Goal: Find specific page/section: Find specific page/section

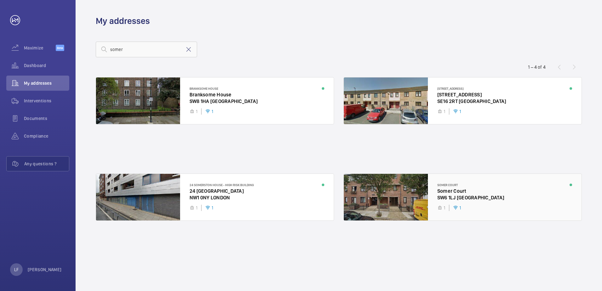
type input "somer"
click at [455, 193] on div at bounding box center [463, 197] width 238 height 47
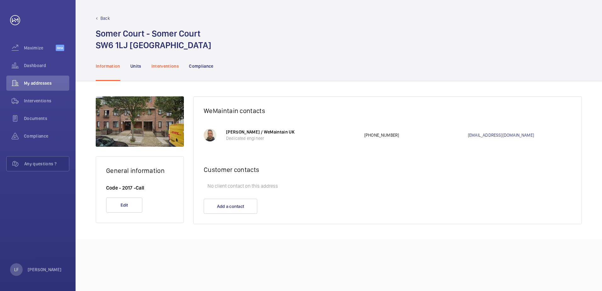
click at [163, 66] on p "Interventions" at bounding box center [165, 66] width 28 height 6
